Goal: Obtain resource: Obtain resource

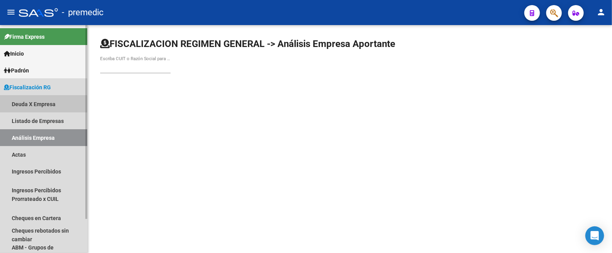
click at [36, 104] on link "Deuda X Empresa" at bounding box center [43, 103] width 87 height 17
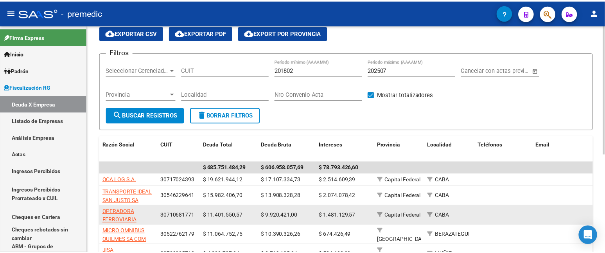
scroll to position [43, 0]
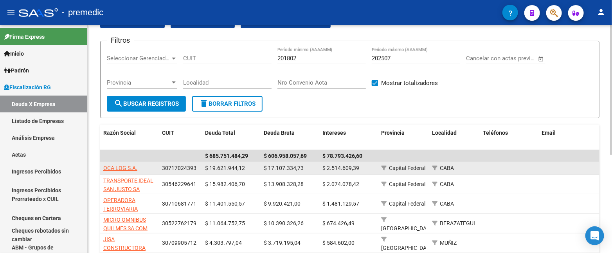
click at [113, 164] on app-link-go-to "OCA LOG S.A." at bounding box center [120, 168] width 34 height 9
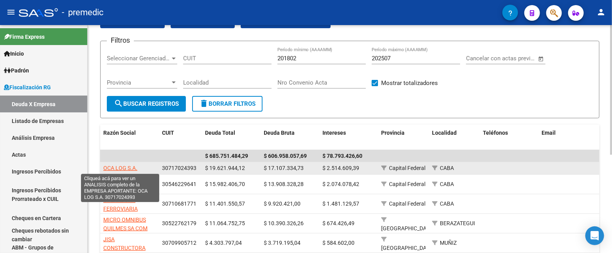
click at [115, 165] on span "OCA LOG S.A." at bounding box center [120, 168] width 34 height 6
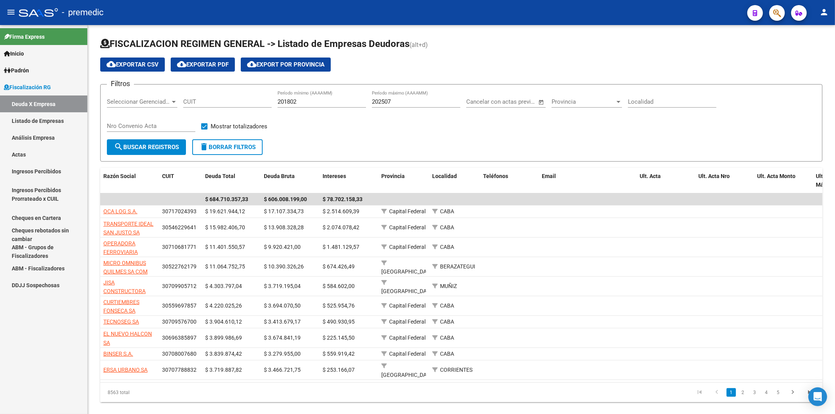
click at [33, 136] on link "Análisis Empresa" at bounding box center [43, 137] width 87 height 17
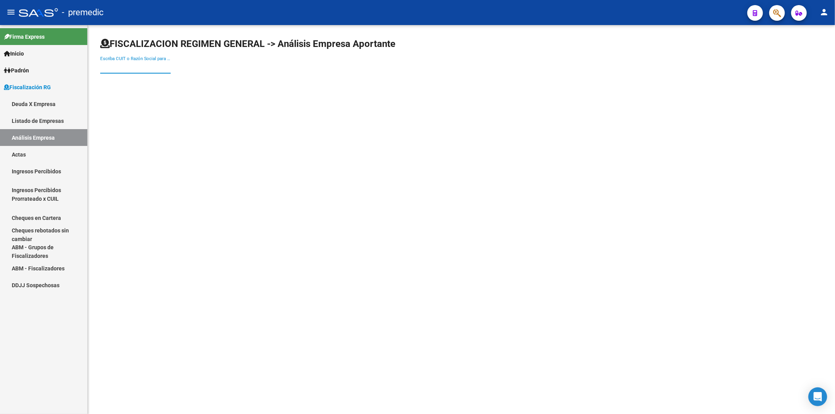
click at [133, 65] on input "Escriba CUIT o Razón Social para buscar" at bounding box center [135, 67] width 70 height 7
click at [120, 65] on input "Escriba CUIT o Razón Social para buscar" at bounding box center [135, 67] width 70 height 7
type input "linea expreso"
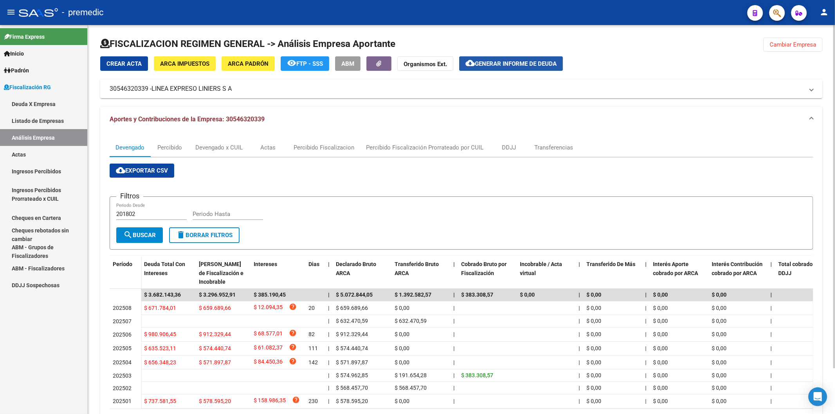
click at [547, 62] on span "Generar informe de deuda" at bounding box center [516, 63] width 82 height 7
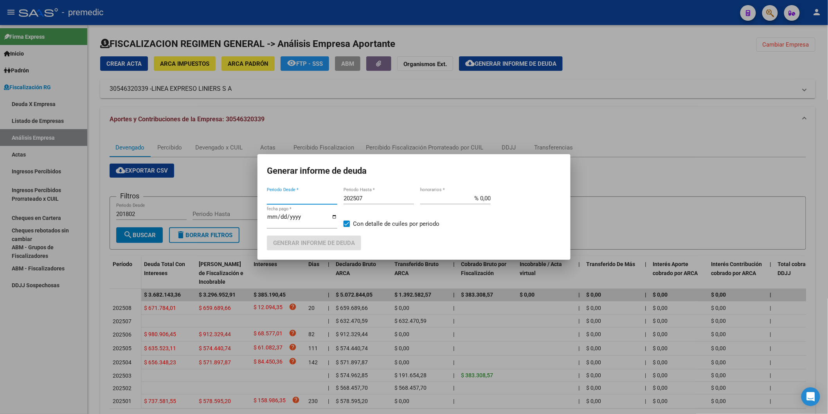
type input "202504"
click at [272, 218] on input "[DATE]" at bounding box center [302, 220] width 70 height 13
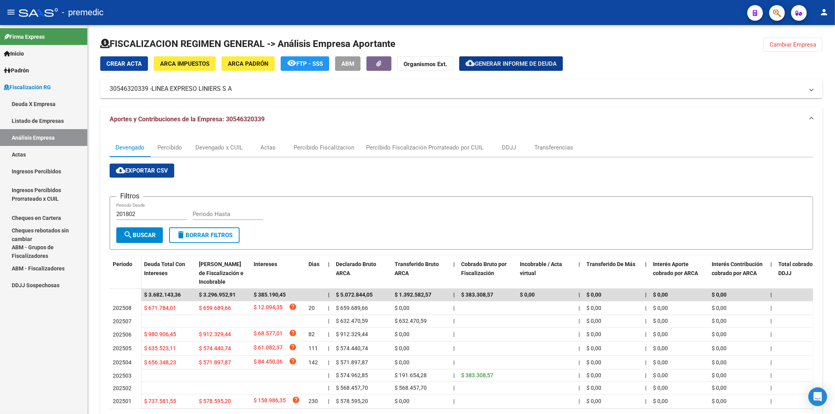
click at [49, 101] on link "Deuda X Empresa" at bounding box center [43, 103] width 87 height 17
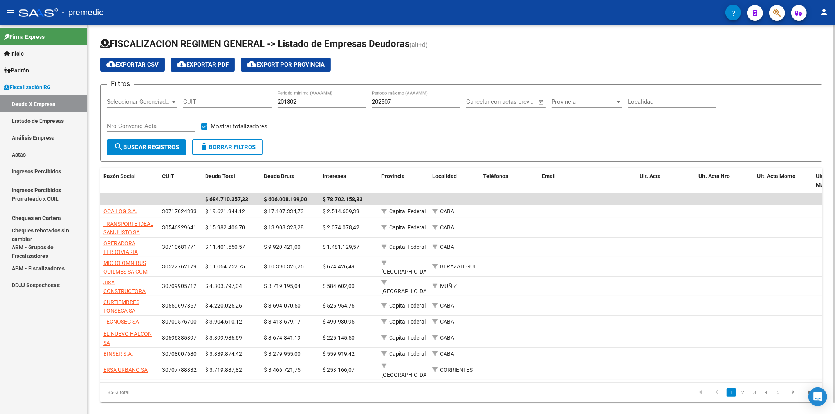
click at [333, 103] on input "201802" at bounding box center [321, 101] width 88 height 7
type input "201801"
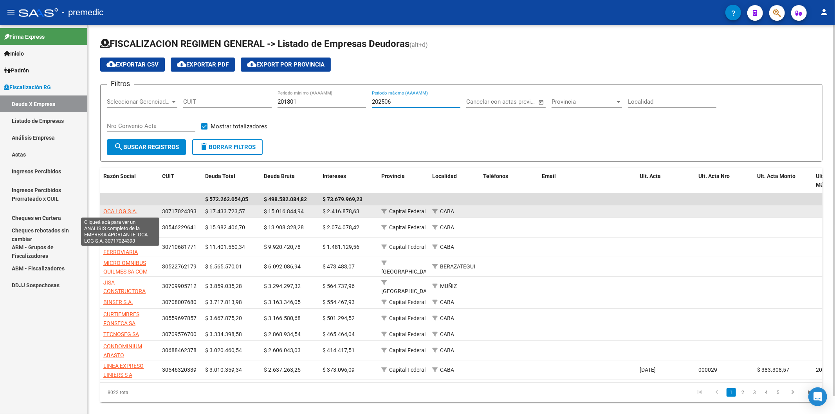
type input "202506"
click at [128, 210] on span "OCA LOG S.A." at bounding box center [120, 211] width 34 height 6
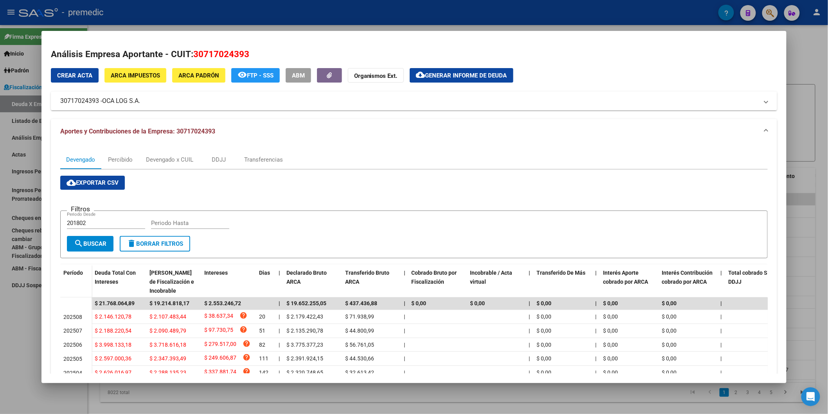
click at [485, 64] on div "Análisis Empresa Aportante - CUIT: 30717024393 Crear Acta ARCA Impuestos ARCA […" at bounding box center [414, 256] width 726 height 416
click at [483, 75] on span "Generar informe de deuda" at bounding box center [466, 75] width 82 height 7
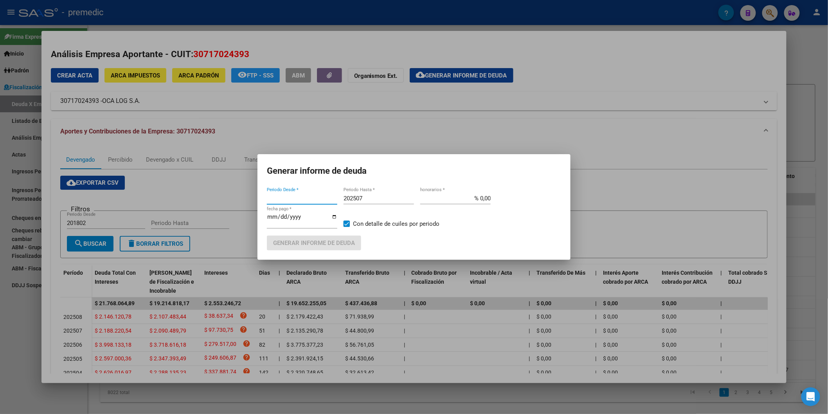
type input "201802"
click at [268, 216] on input "[DATE]" at bounding box center [302, 220] width 70 height 13
type input "[DATE]"
drag, startPoint x: 370, startPoint y: 201, endPoint x: 366, endPoint y: 200, distance: 4.2
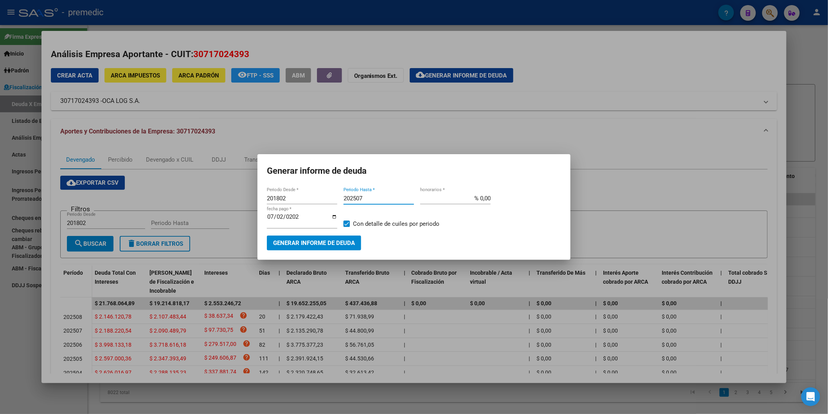
click at [369, 201] on input "202507" at bounding box center [379, 198] width 70 height 7
type input "202506"
click at [303, 196] on input "201802" at bounding box center [302, 198] width 70 height 7
type input "202501"
click at [308, 245] on span "Generar informe de deuda" at bounding box center [314, 243] width 82 height 7
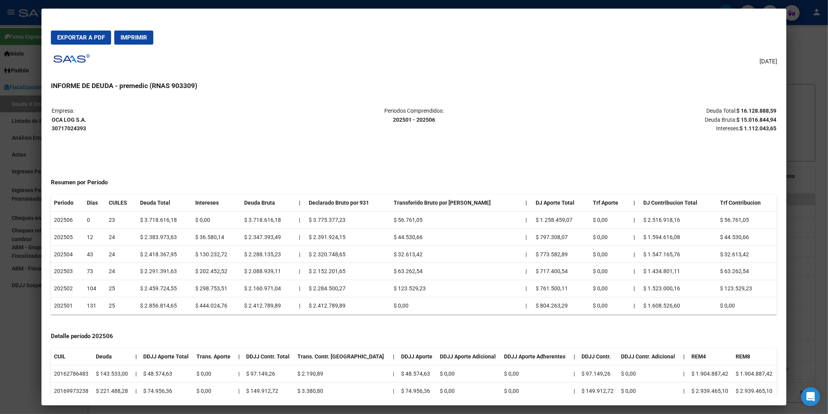
click at [103, 46] on mat-dialog-actions "Exportar a PDF Imprimir" at bounding box center [414, 37] width 726 height 27
click at [99, 37] on span "Exportar a PDF" at bounding box center [81, 37] width 48 height 7
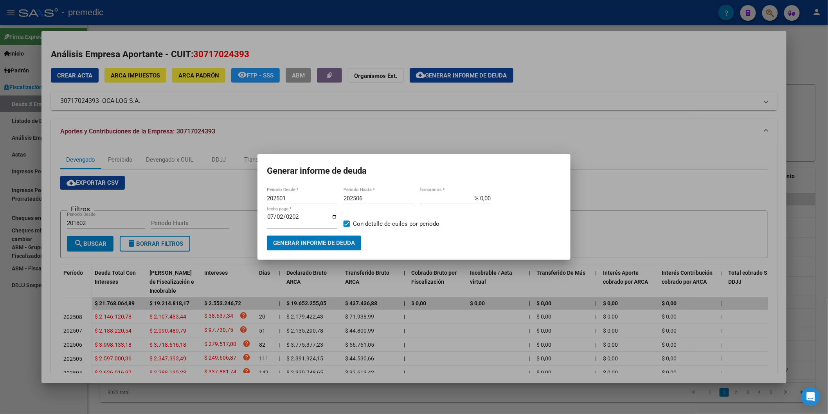
click at [486, 132] on div at bounding box center [414, 207] width 828 height 414
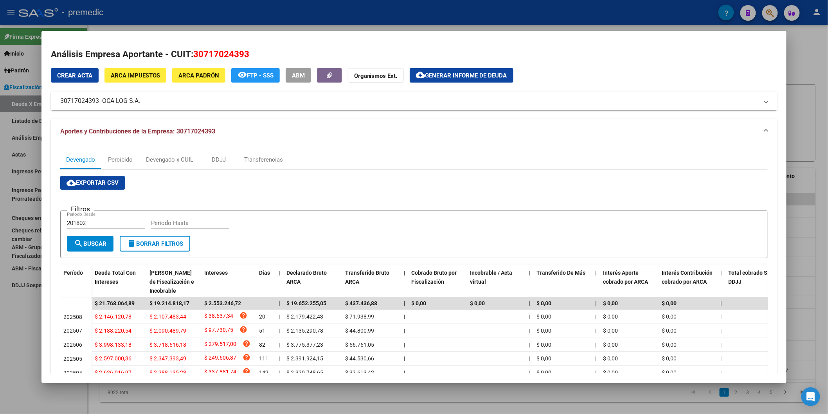
click at [466, 83] on button "cloud_download Generar informe de deuda" at bounding box center [462, 75] width 104 height 14
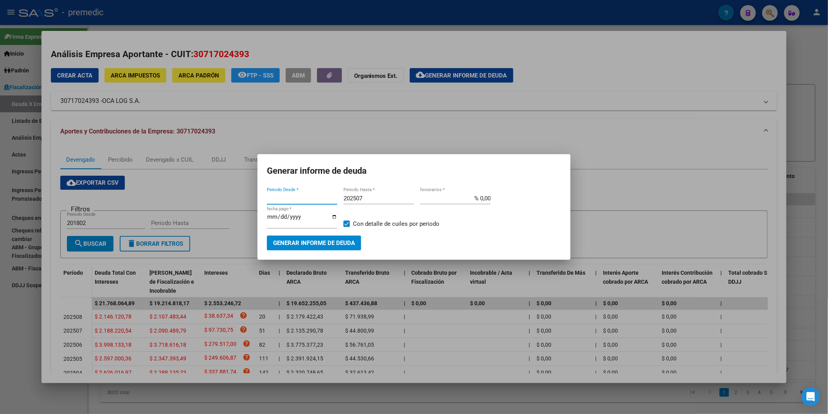
type input "201802"
click at [270, 215] on input "[DATE]" at bounding box center [302, 220] width 70 height 13
type input "[DATE]"
click at [327, 195] on input "201802" at bounding box center [302, 198] width 70 height 7
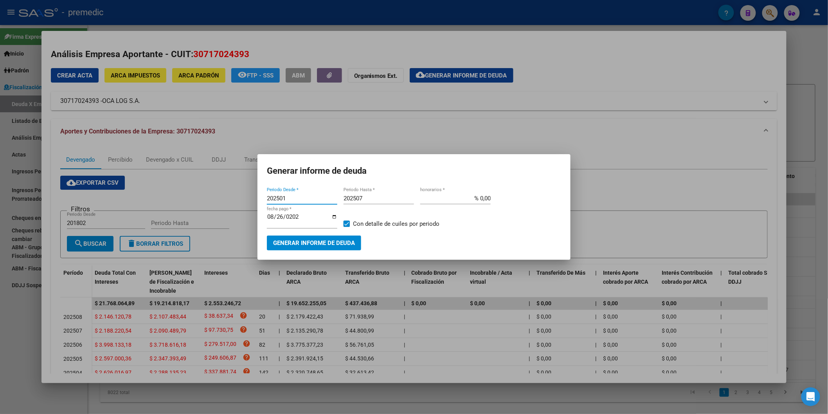
type input "202501"
type input "202506"
click at [323, 250] on button "Generar informe de deuda" at bounding box center [314, 243] width 94 height 14
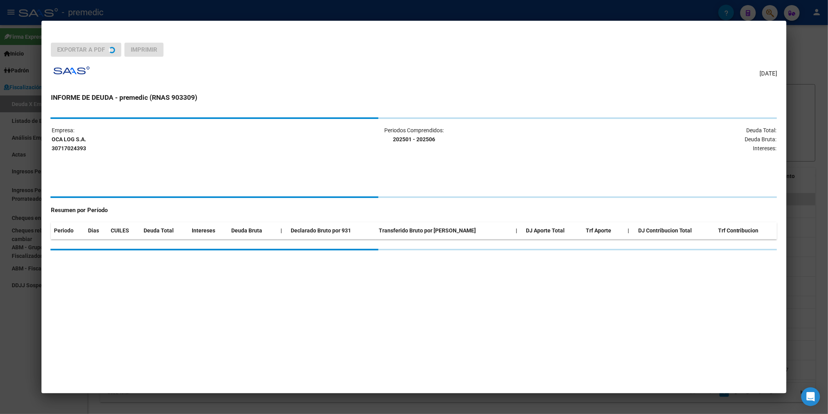
click at [320, 244] on div "Empresa: OCA LOG S.A. 30717024393 Periodos Comprendidos: 202501 - 202506 Deuda …" at bounding box center [414, 183] width 726 height 133
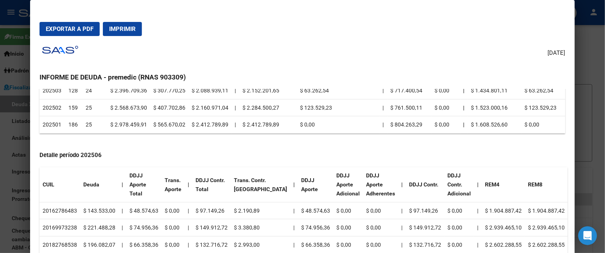
scroll to position [196, 0]
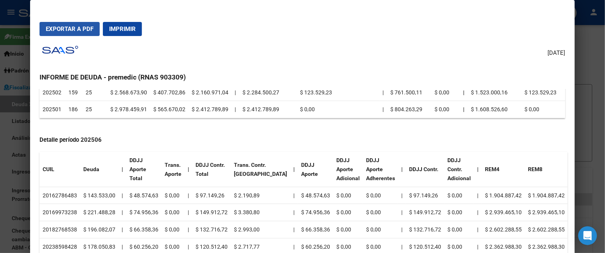
drag, startPoint x: 58, startPoint y: 26, endPoint x: 177, endPoint y: 108, distance: 144.8
click at [59, 27] on span "Exportar a PDF" at bounding box center [70, 28] width 48 height 7
